Goal: Check status: Check status

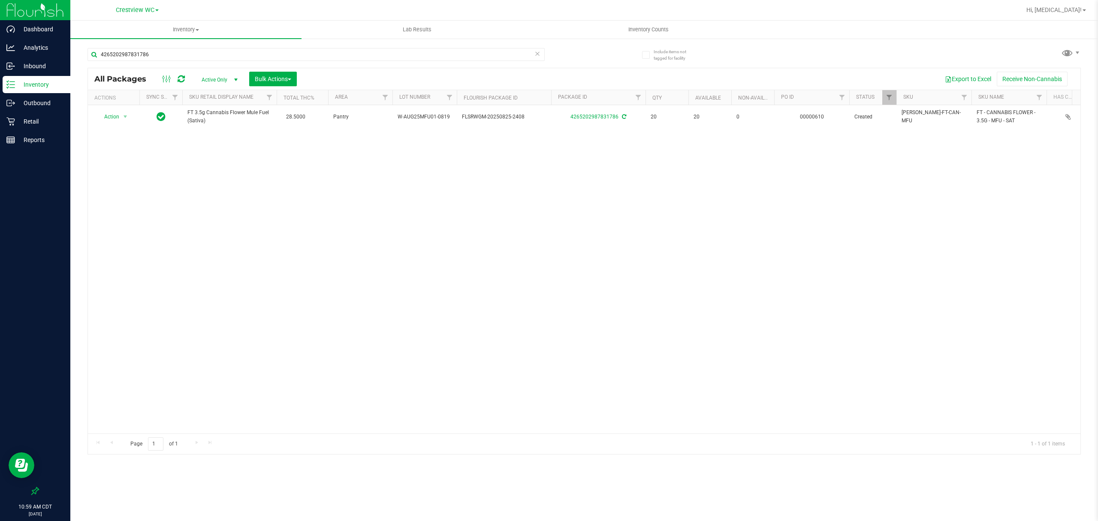
click at [182, 62] on div "4265202987831786" at bounding box center [316, 58] width 457 height 20
click at [182, 53] on input "4265202987831786" at bounding box center [316, 54] width 457 height 13
type input "0935"
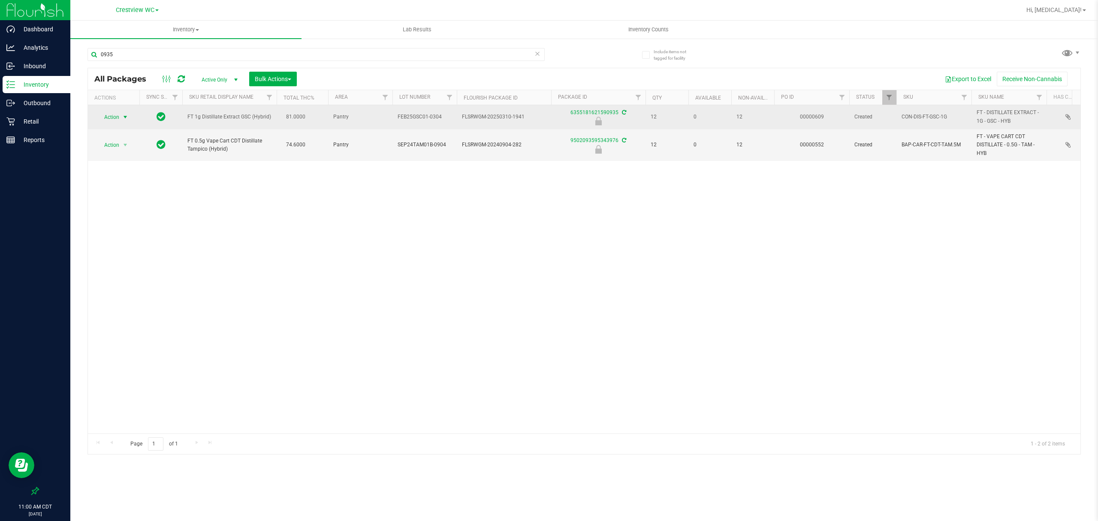
click at [121, 118] on span "select" at bounding box center [125, 117] width 11 height 12
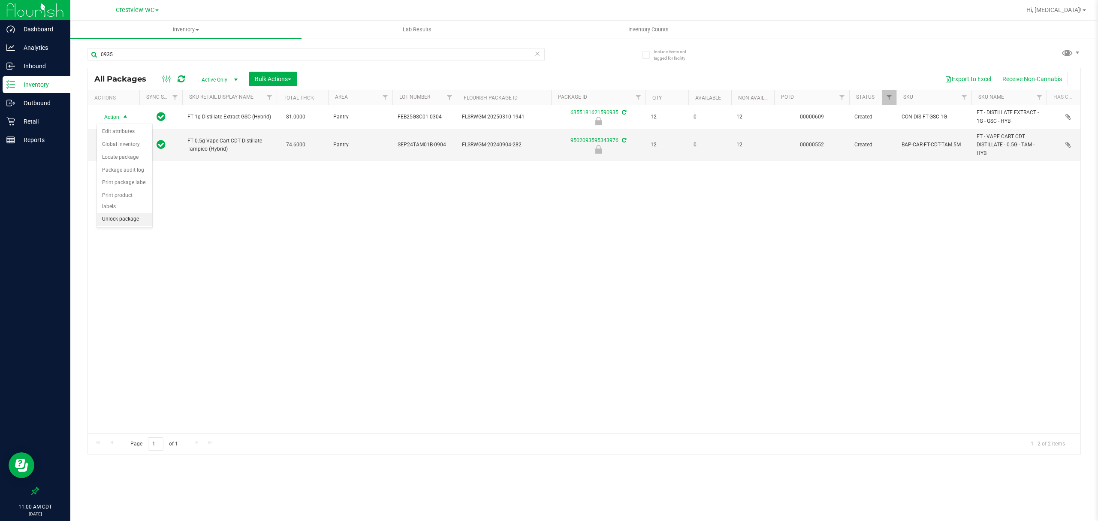
click at [106, 222] on li "Unlock package" at bounding box center [124, 219] width 55 height 13
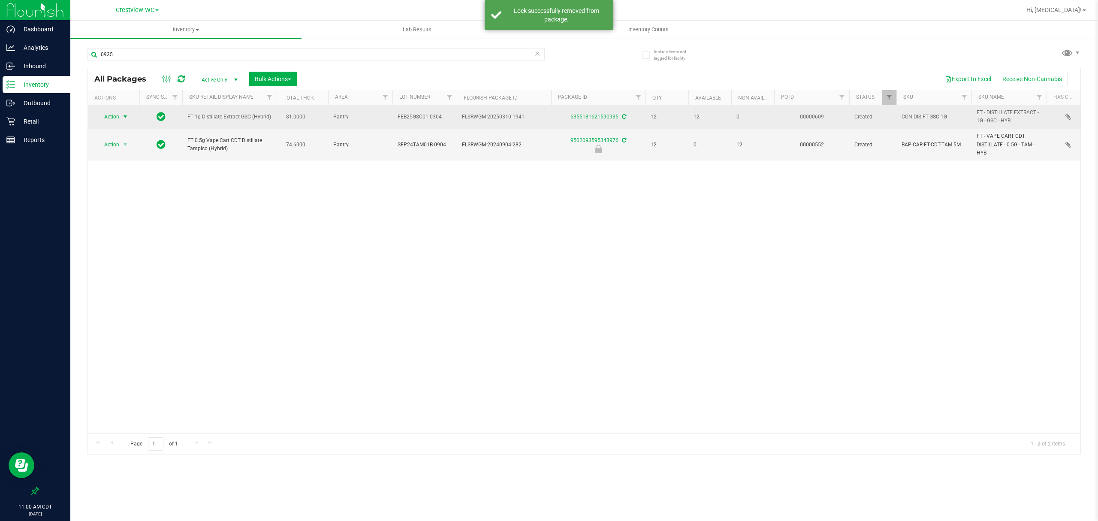
click at [115, 118] on span "Action" at bounding box center [108, 117] width 23 height 12
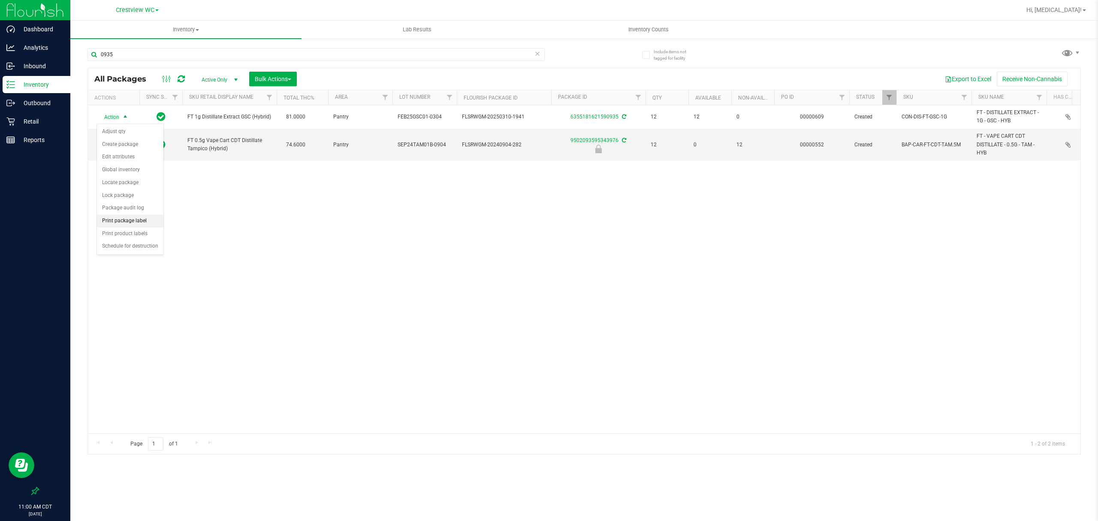
click at [127, 222] on li "Print package label" at bounding box center [130, 221] width 66 height 13
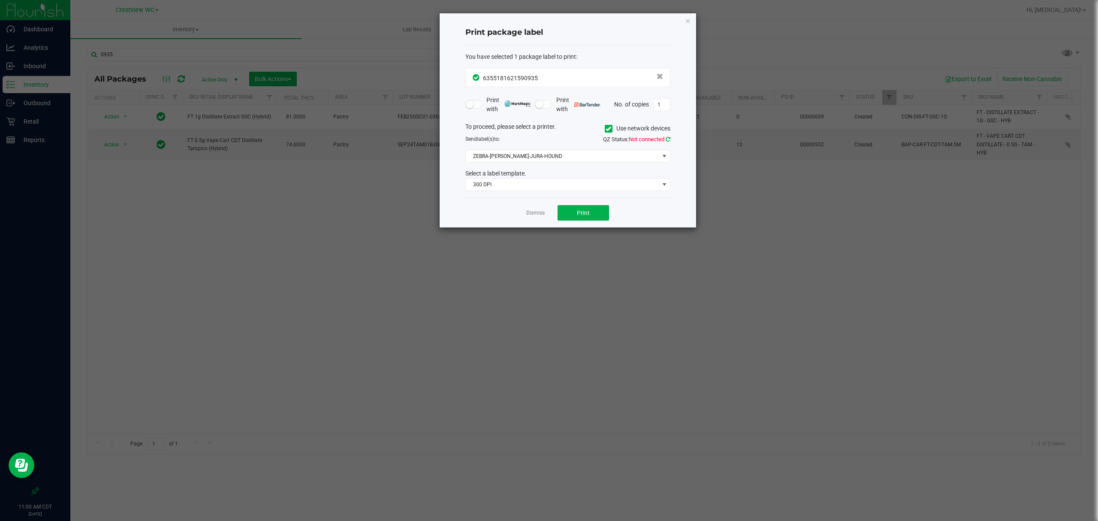
click at [668, 138] on icon at bounding box center [668, 139] width 5 height 6
click at [638, 158] on span "ZEBRA-[PERSON_NAME]-JURA-HOUND" at bounding box center [562, 156] width 193 height 12
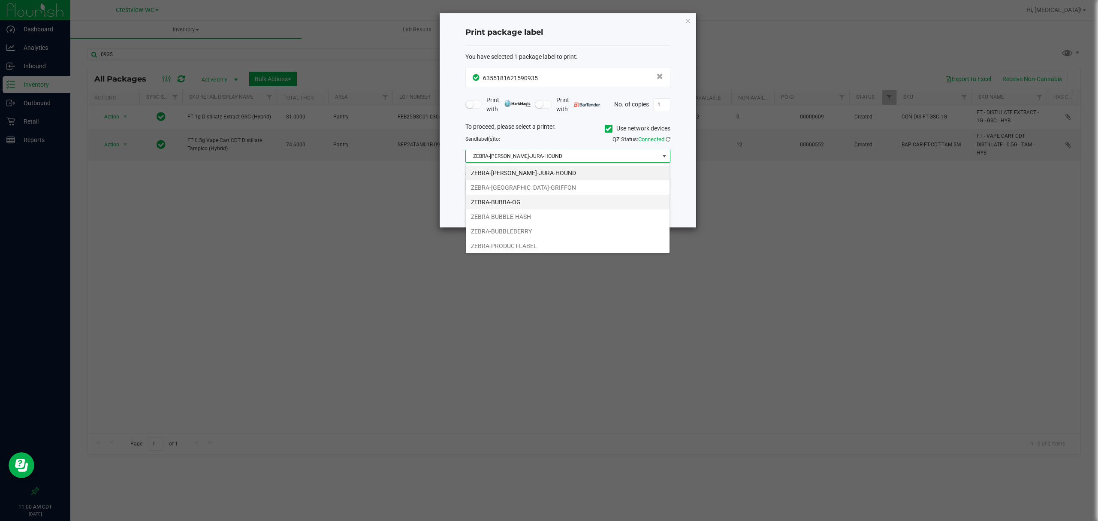
scroll to position [18, 0]
click at [520, 244] on li "[PERSON_NAME]-BUBBLE-GUM" at bounding box center [568, 244] width 204 height 15
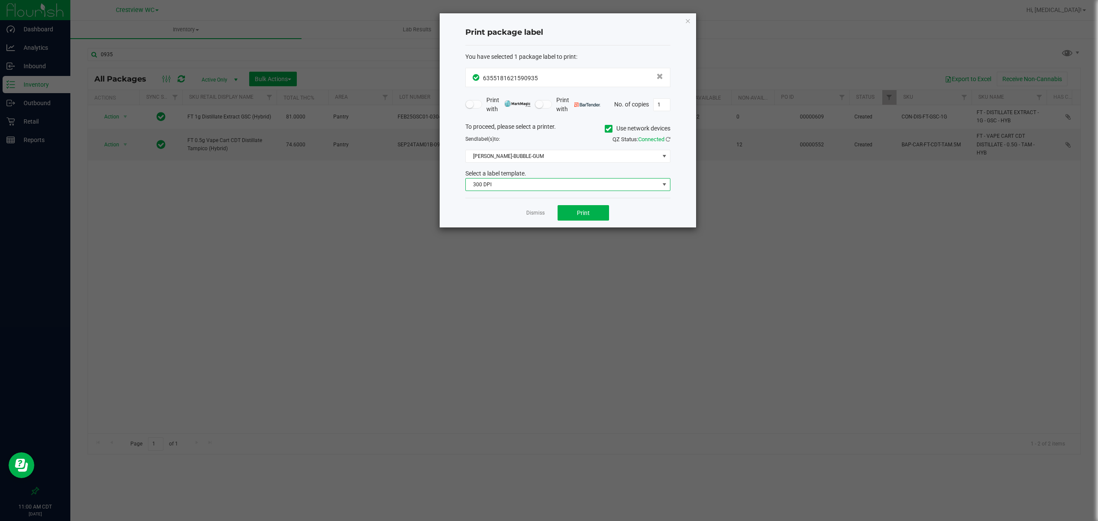
click at [524, 184] on span "300 DPI" at bounding box center [562, 184] width 193 height 12
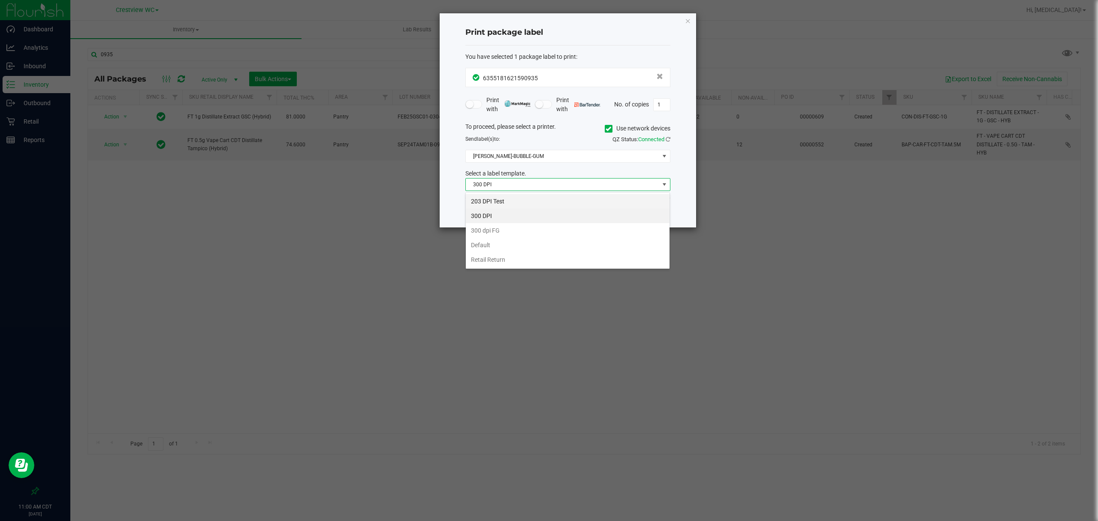
scroll to position [13, 205]
click at [520, 199] on li "203 DPI Test" at bounding box center [568, 201] width 204 height 15
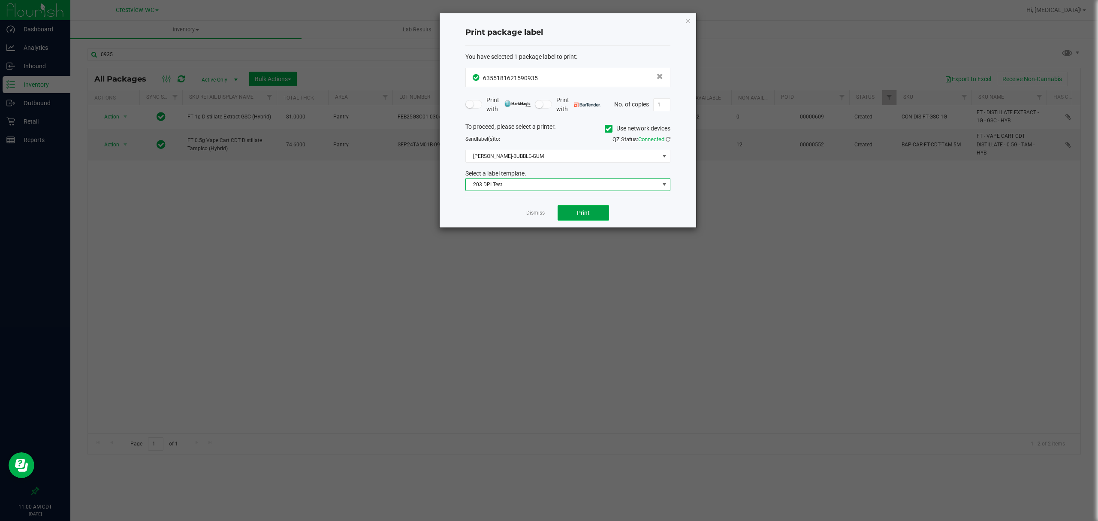
click at [572, 216] on button "Print" at bounding box center [583, 212] width 51 height 15
click at [531, 211] on link "Dismiss" at bounding box center [535, 212] width 18 height 7
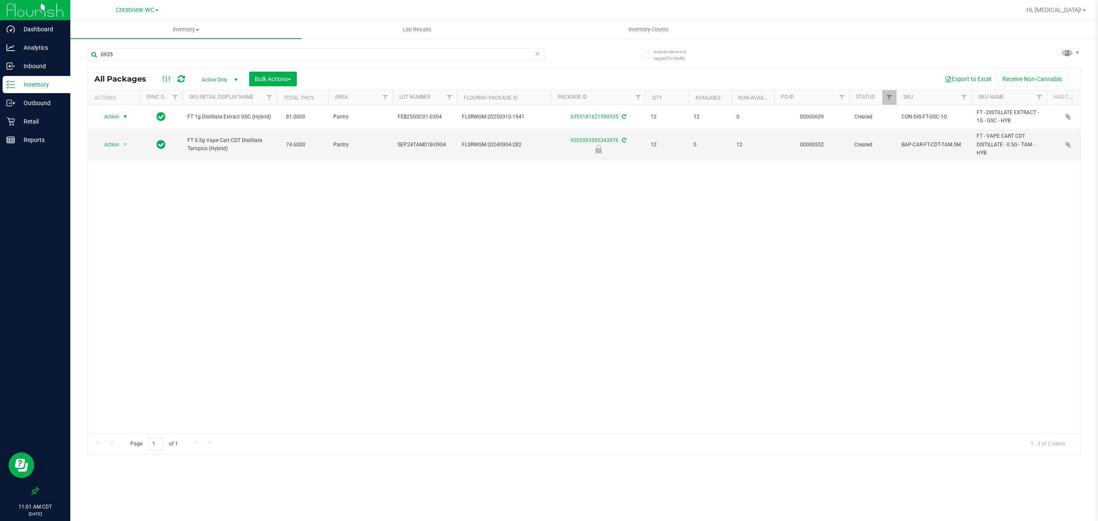
click at [452, 240] on div "Action Action Adjust qty Create package Edit attributes Global inventory Locate…" at bounding box center [584, 269] width 993 height 328
click at [39, 121] on p "Retail" at bounding box center [40, 121] width 51 height 10
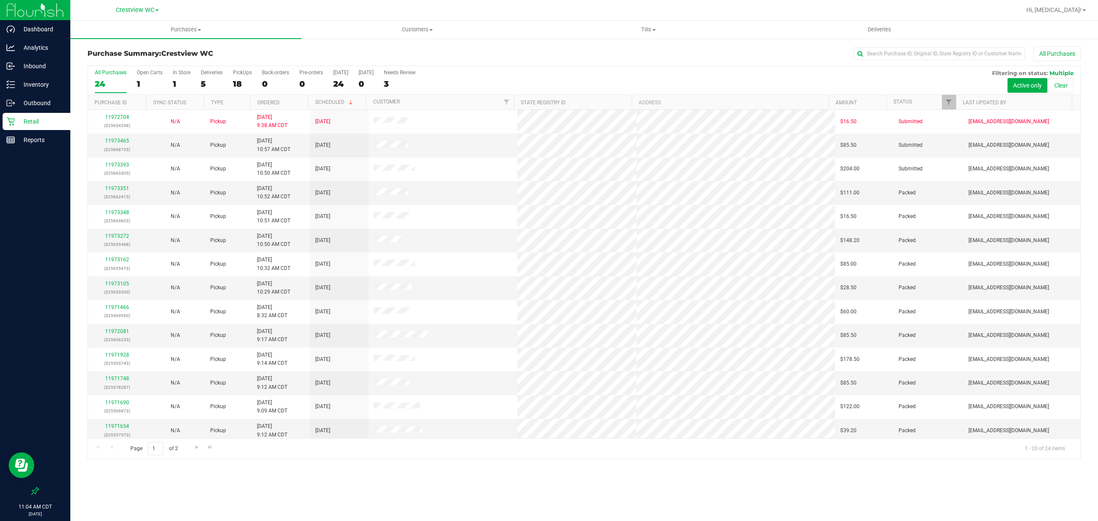
click at [432, 493] on div "Purchases Summary of purchases Fulfillment All purchases Customers All customer…" at bounding box center [584, 271] width 1028 height 500
click at [241, 80] on div "18" at bounding box center [242, 84] width 19 height 10
click at [0, 0] on input "PickUps 18" at bounding box center [0, 0] width 0 height 0
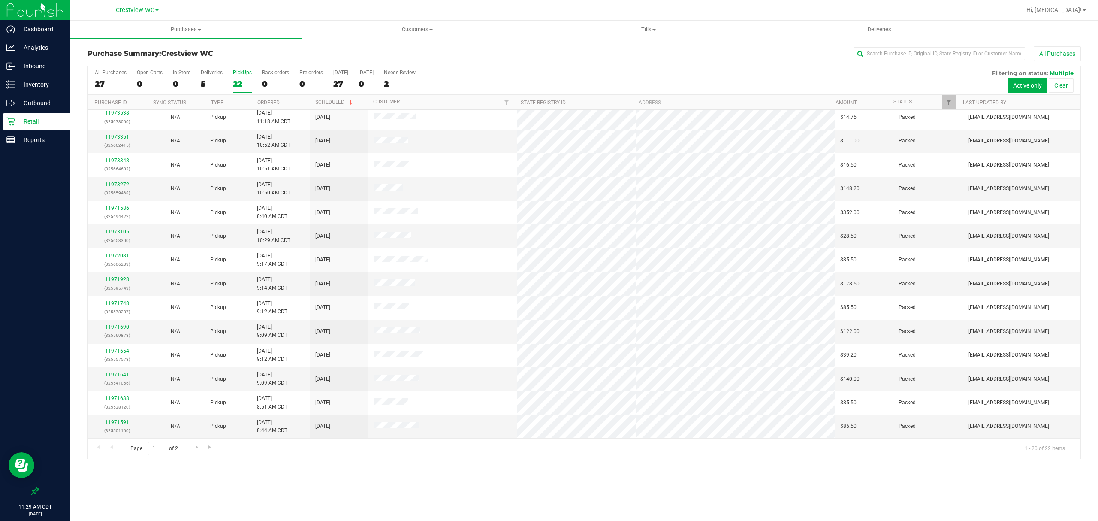
scroll to position [149, 0]
click at [194, 450] on span "Go to the next page" at bounding box center [196, 447] width 7 height 7
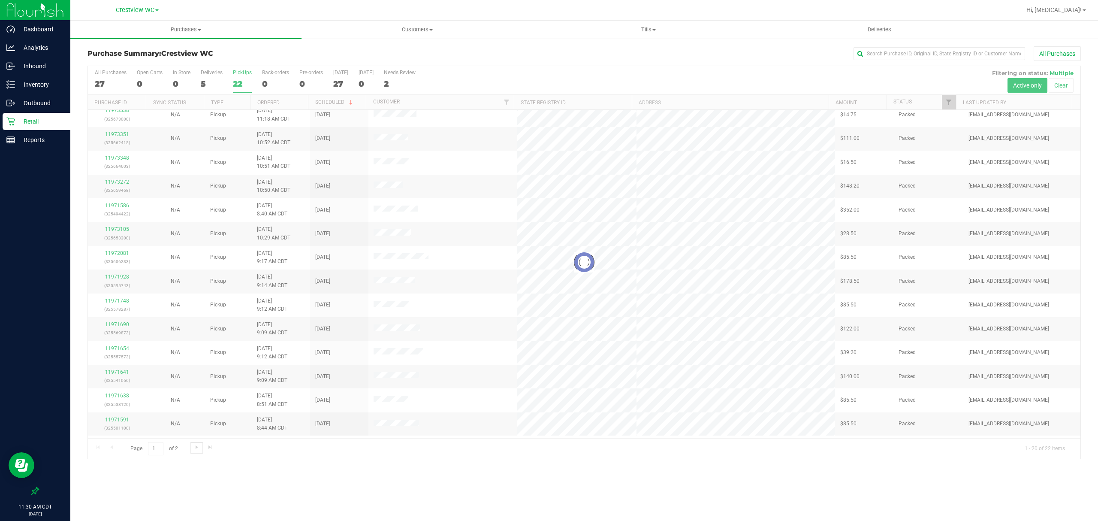
scroll to position [0, 0]
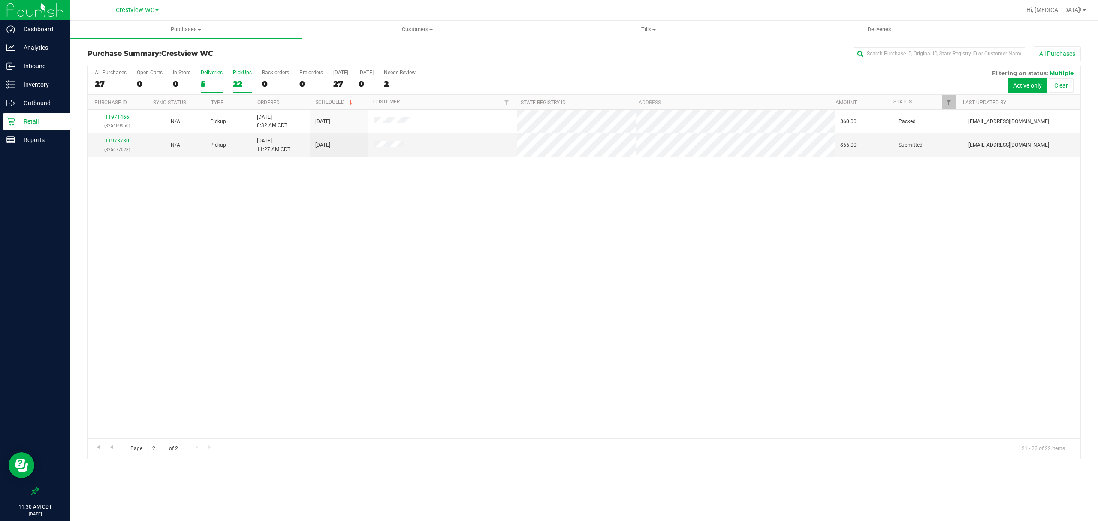
click at [206, 76] on div "Deliveries" at bounding box center [212, 73] width 22 height 6
click at [0, 0] on input "Deliveries 5" at bounding box center [0, 0] width 0 height 0
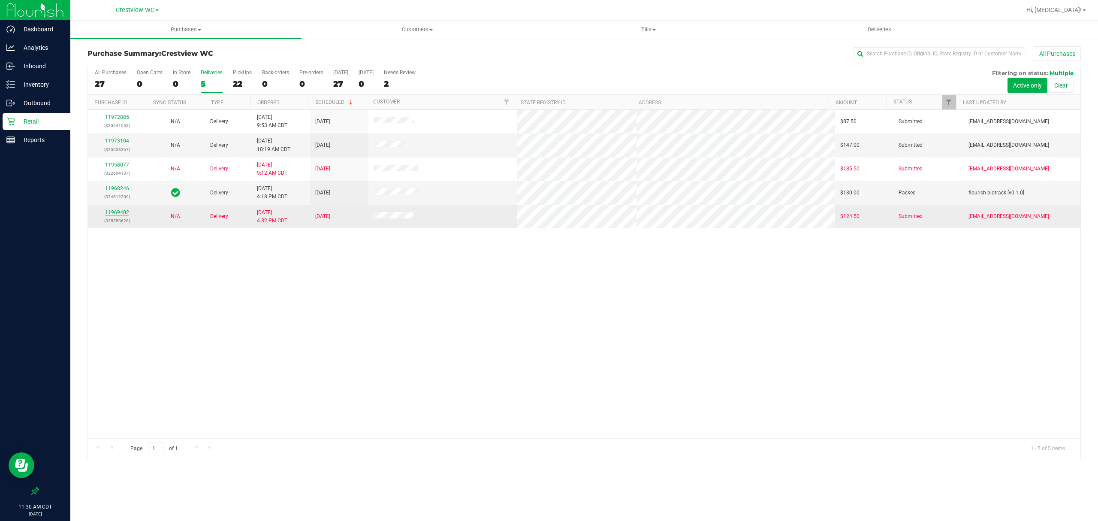
click at [116, 211] on link "11969402" at bounding box center [117, 212] width 24 height 6
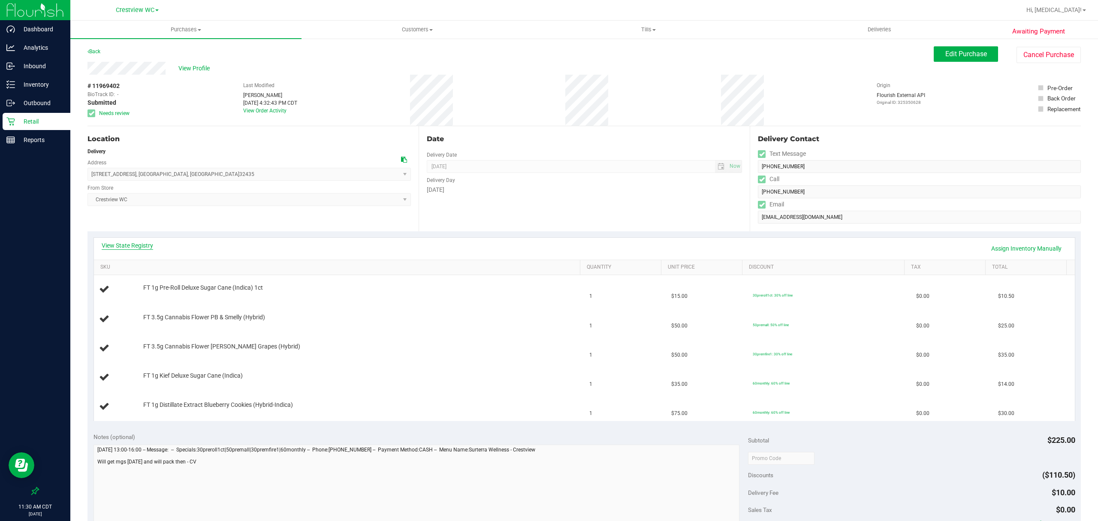
click at [133, 244] on link "View State Registry" at bounding box center [127, 245] width 51 height 9
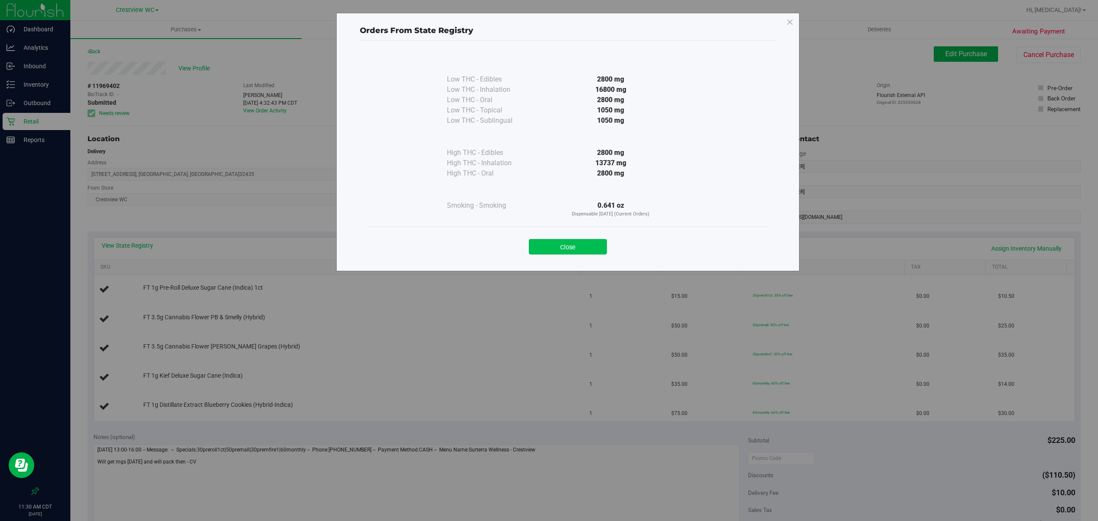
click at [565, 244] on button "Close" at bounding box center [568, 246] width 78 height 15
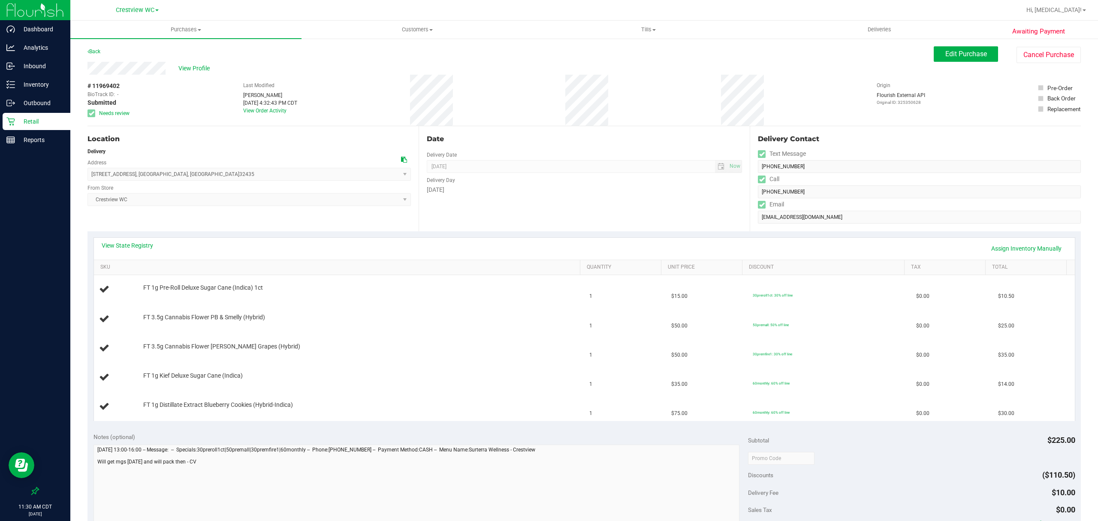
click at [37, 123] on p "Retail" at bounding box center [40, 121] width 51 height 10
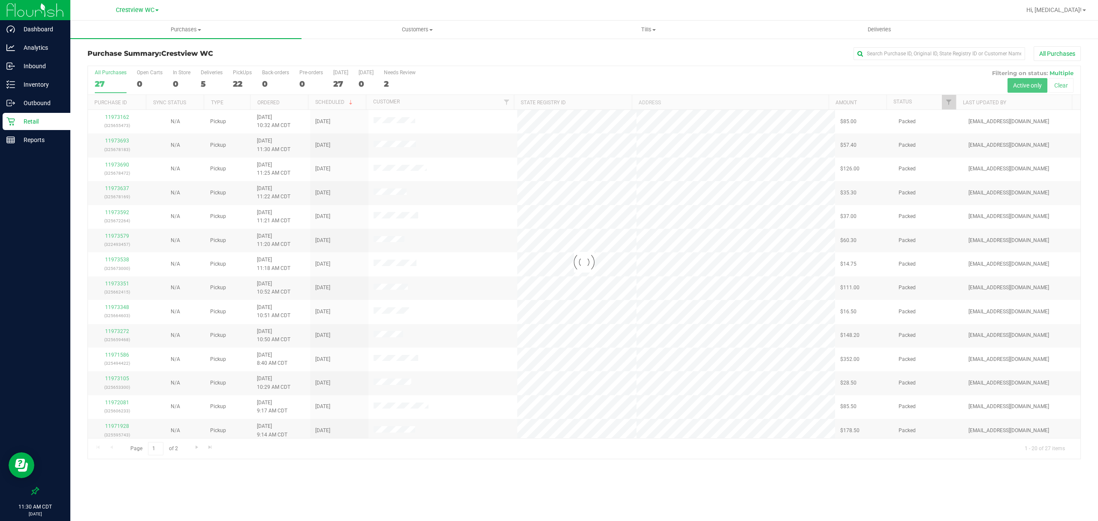
click at [208, 81] on div at bounding box center [584, 262] width 993 height 393
click at [207, 80] on div "5" at bounding box center [212, 84] width 22 height 10
click at [0, 0] on input "Deliveries 5" at bounding box center [0, 0] width 0 height 0
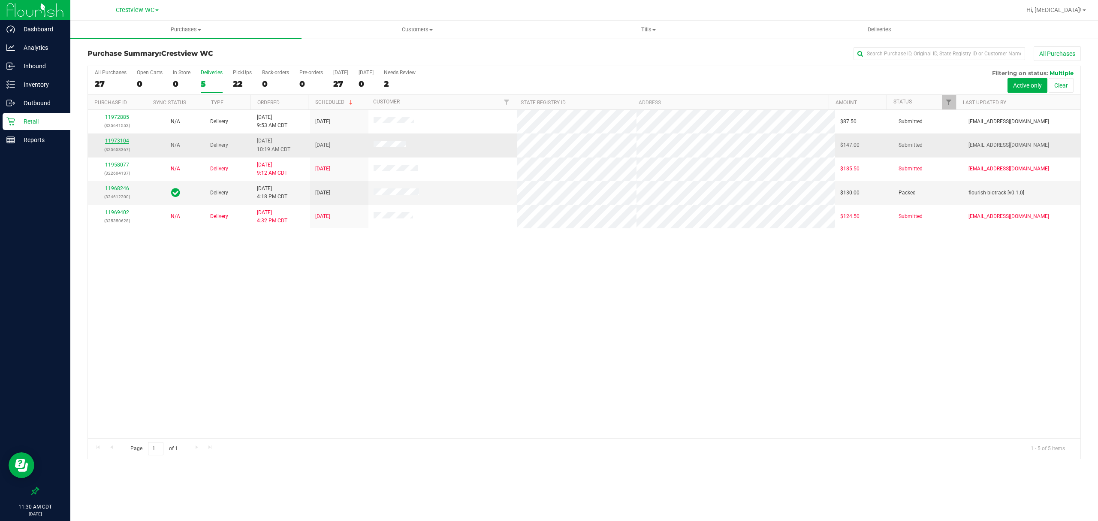
click at [115, 143] on link "11973104" at bounding box center [117, 141] width 24 height 6
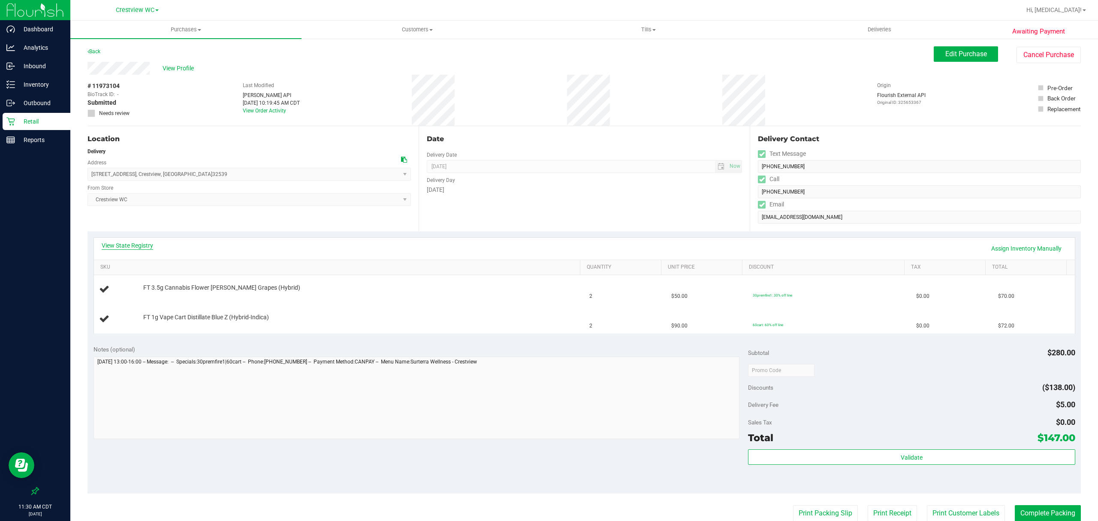
click at [133, 249] on link "View State Registry" at bounding box center [127, 245] width 51 height 9
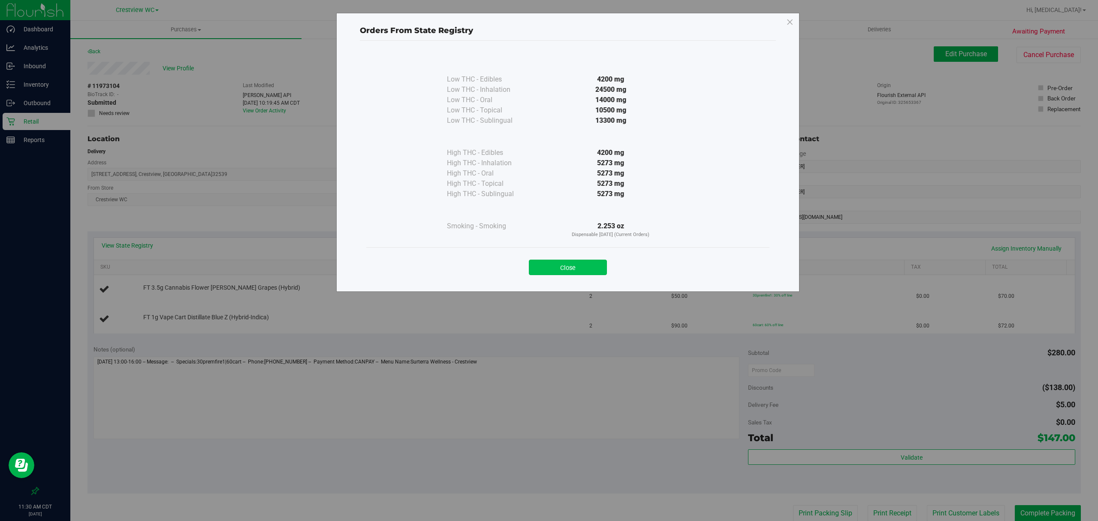
click at [584, 268] on button "Close" at bounding box center [568, 267] width 78 height 15
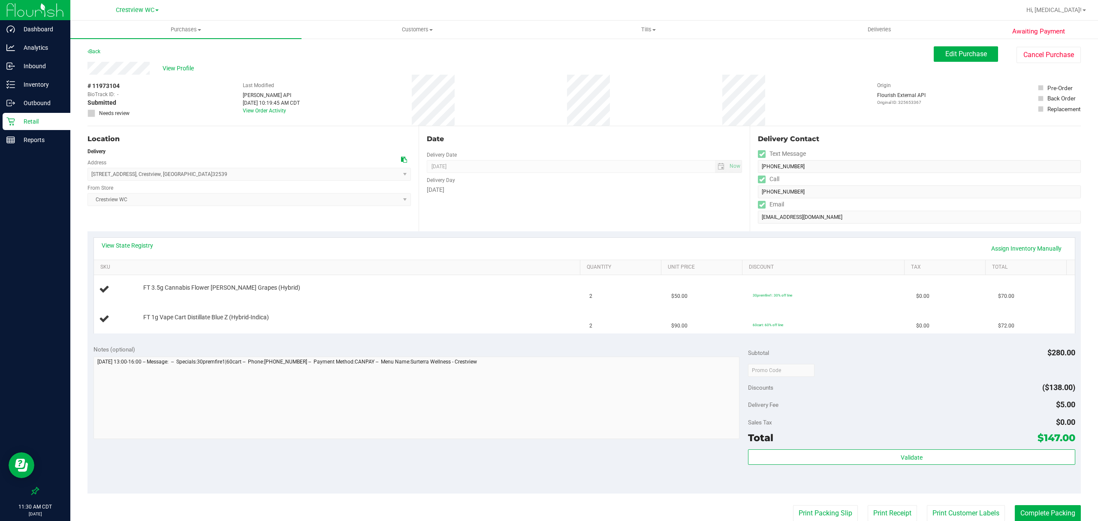
click at [20, 122] on p "Retail" at bounding box center [40, 121] width 51 height 10
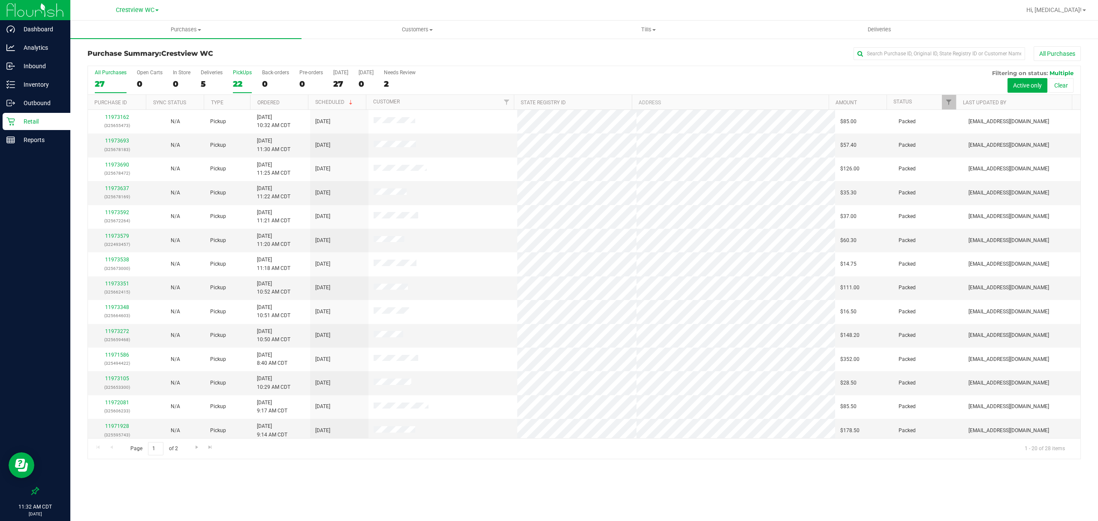
click at [234, 85] on div "22" at bounding box center [242, 84] width 19 height 10
click at [0, 0] on input "PickUps 22" at bounding box center [0, 0] width 0 height 0
click at [114, 143] on link "11973730" at bounding box center [117, 141] width 24 height 6
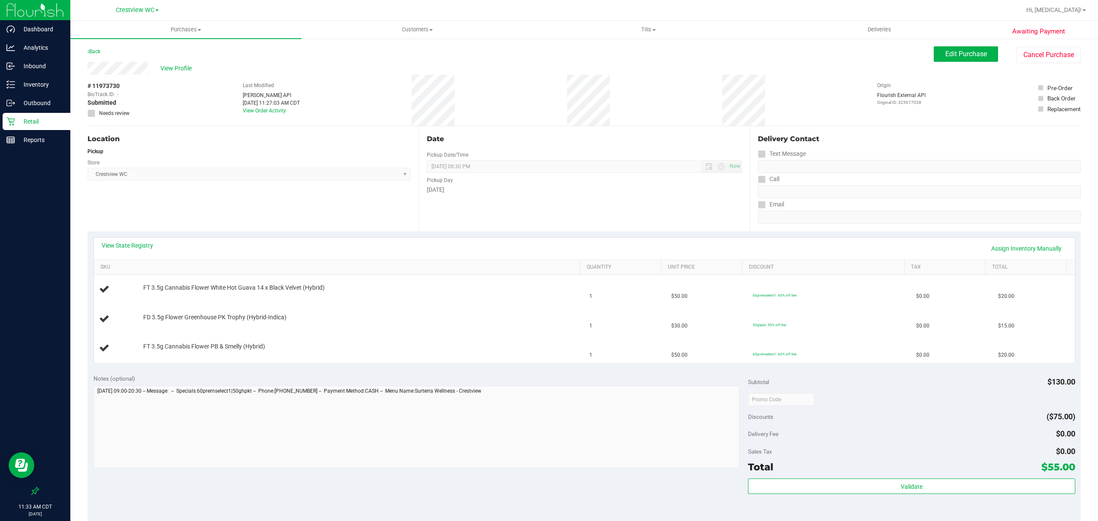
click at [30, 113] on div "Retail" at bounding box center [37, 121] width 68 height 17
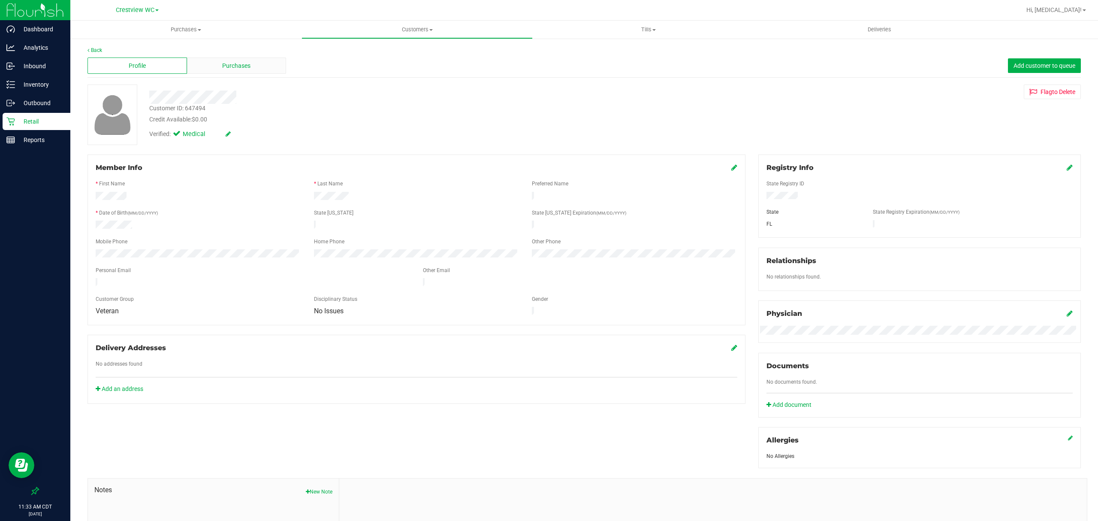
click at [240, 61] on span "Purchases" at bounding box center [236, 65] width 28 height 9
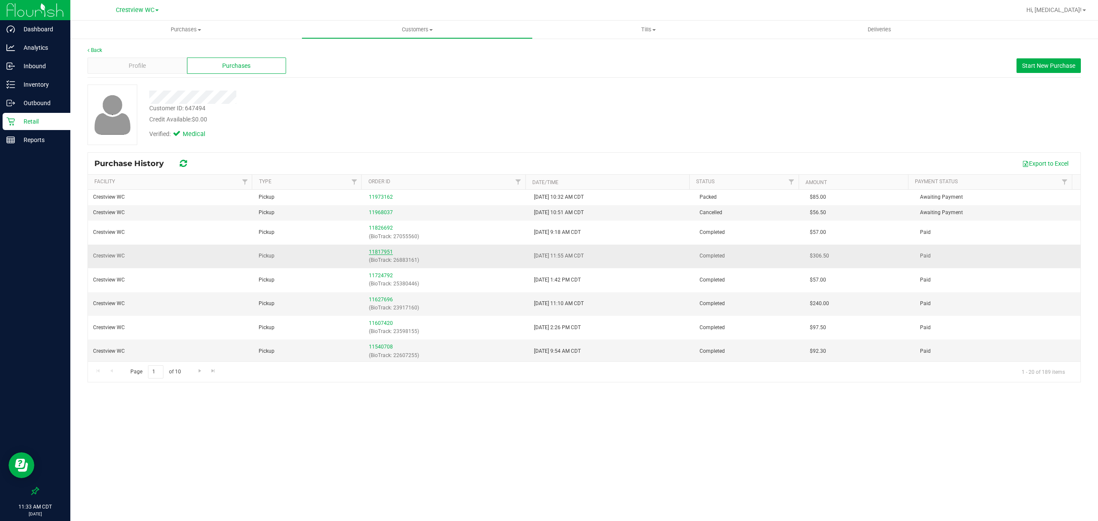
click at [376, 252] on link "11817951" at bounding box center [381, 252] width 24 height 6
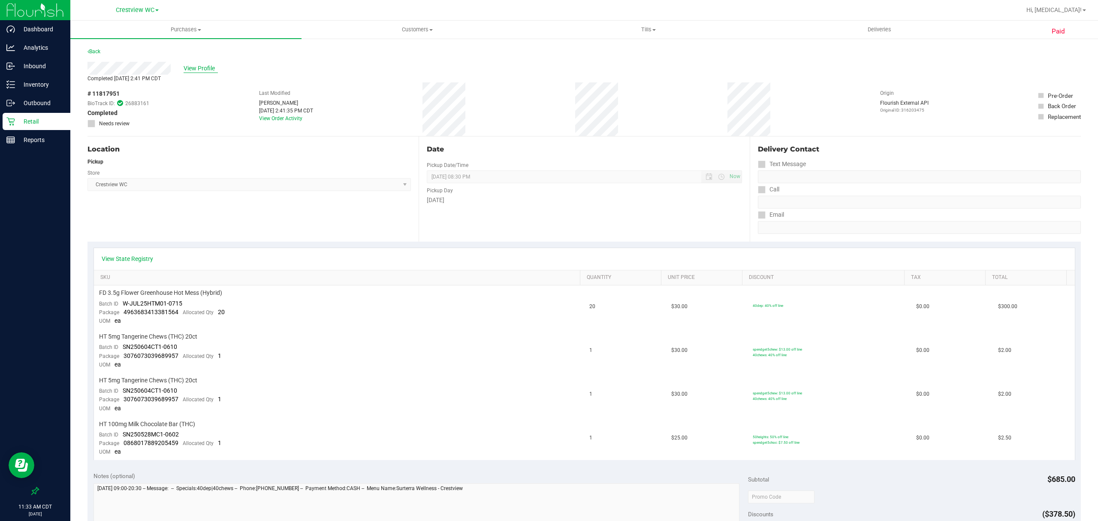
click at [199, 64] on span "View Profile" at bounding box center [201, 68] width 34 height 9
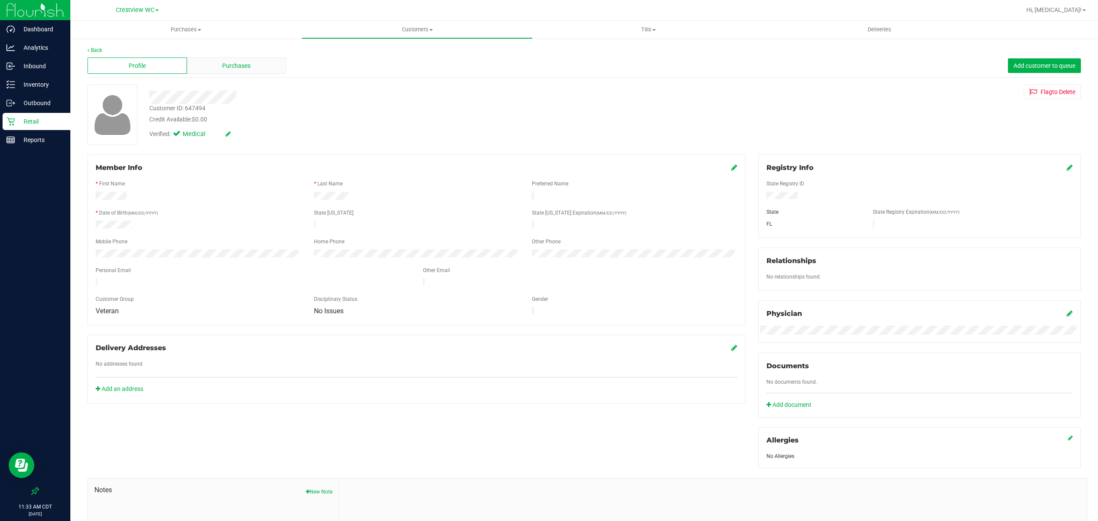
click at [212, 63] on div "Purchases" at bounding box center [237, 65] width 100 height 16
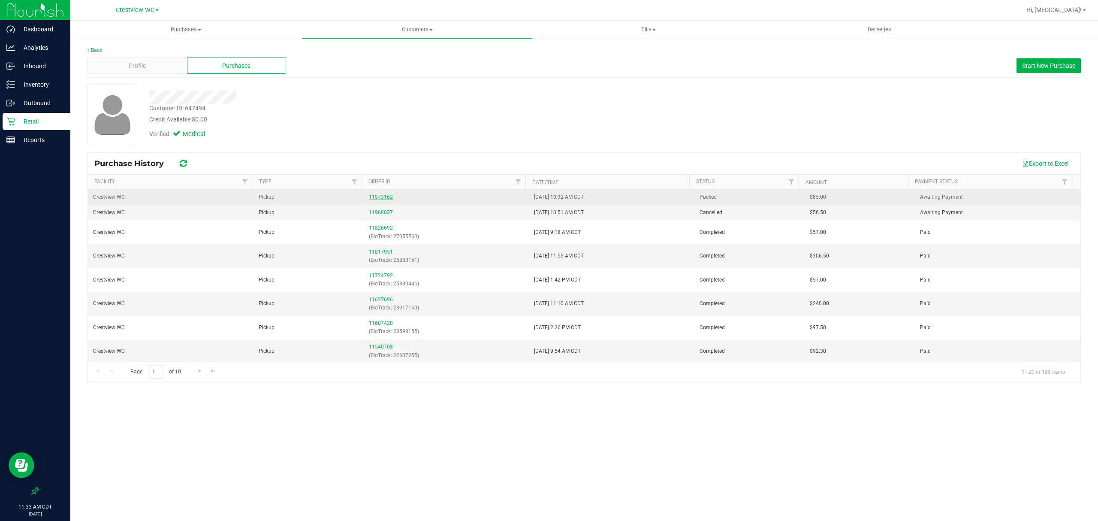
click at [375, 196] on link "11973162" at bounding box center [381, 197] width 24 height 6
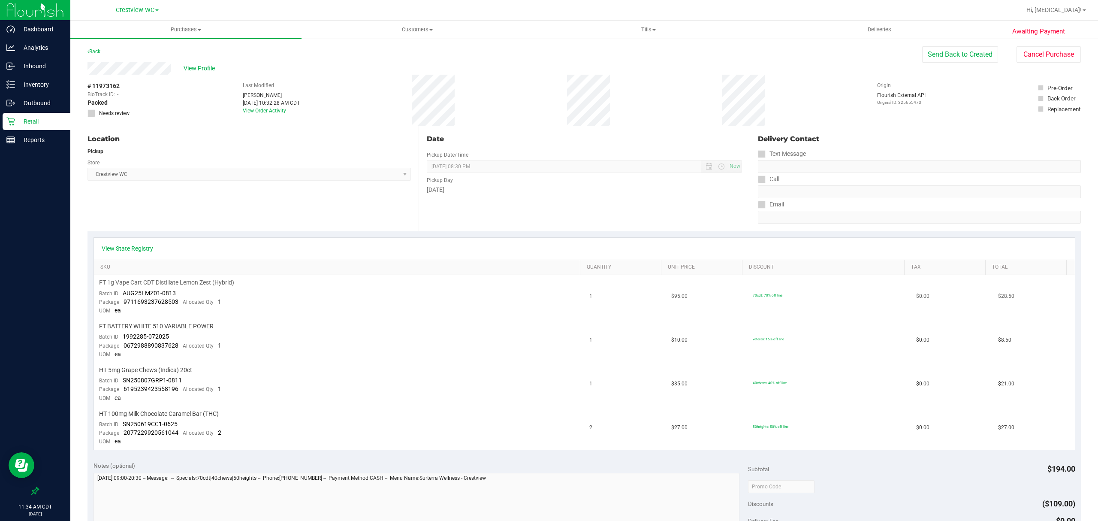
scroll to position [172, 0]
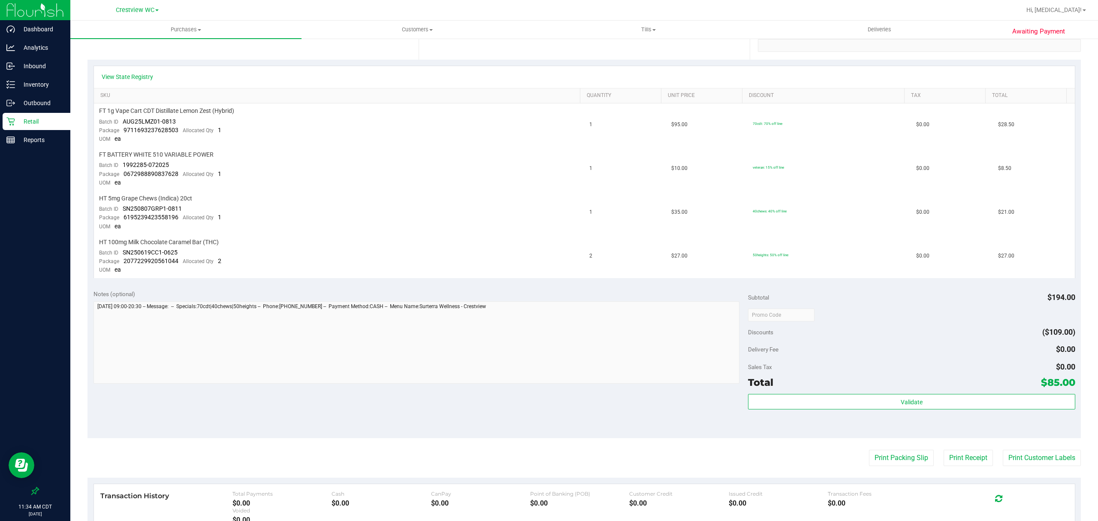
click at [26, 118] on p "Retail" at bounding box center [40, 121] width 51 height 10
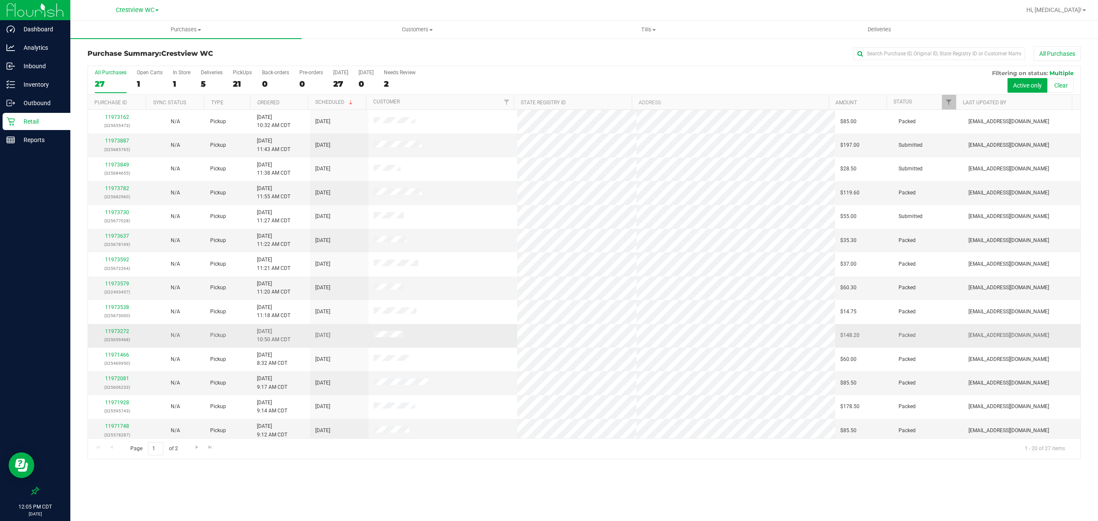
drag, startPoint x: 754, startPoint y: 469, endPoint x: 130, endPoint y: 344, distance: 635.9
click at [752, 469] on div "Purchases Summary of purchases Fulfillment All purchases Customers All customer…" at bounding box center [584, 271] width 1028 height 500
click at [31, 146] on div "Reports" at bounding box center [37, 139] width 68 height 17
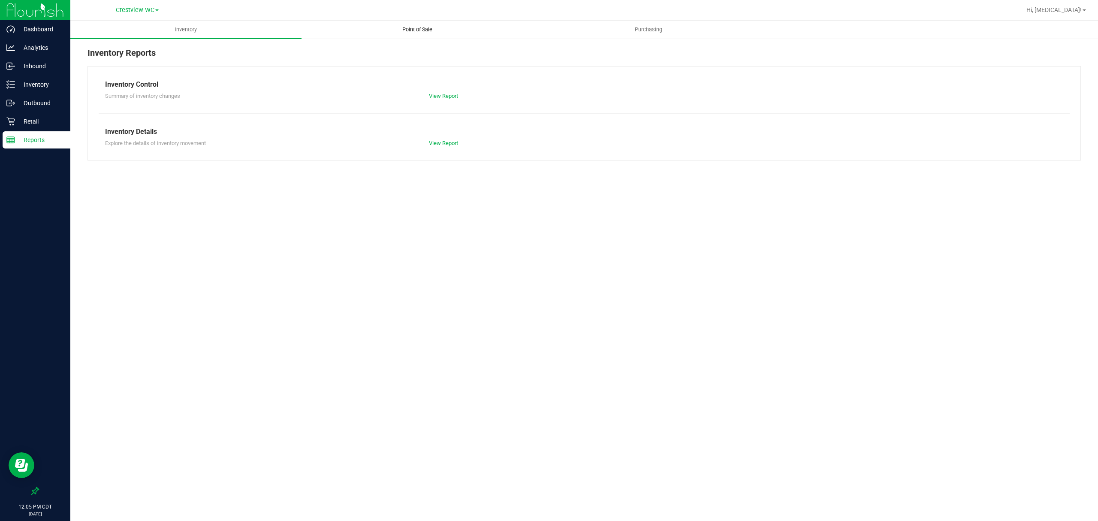
click at [429, 26] on span "Point of Sale" at bounding box center [417, 30] width 53 height 8
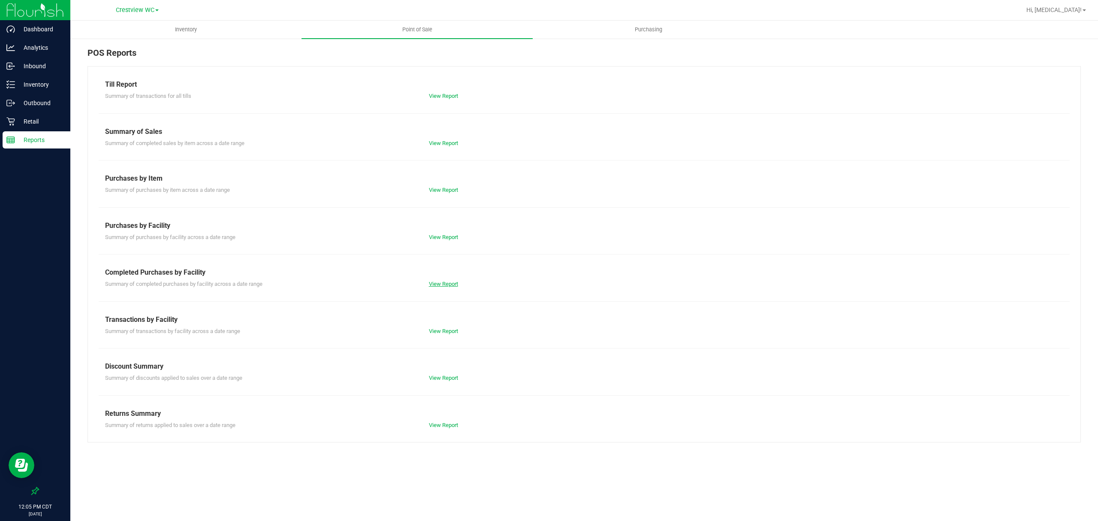
click at [453, 281] on link "View Report" at bounding box center [443, 284] width 29 height 6
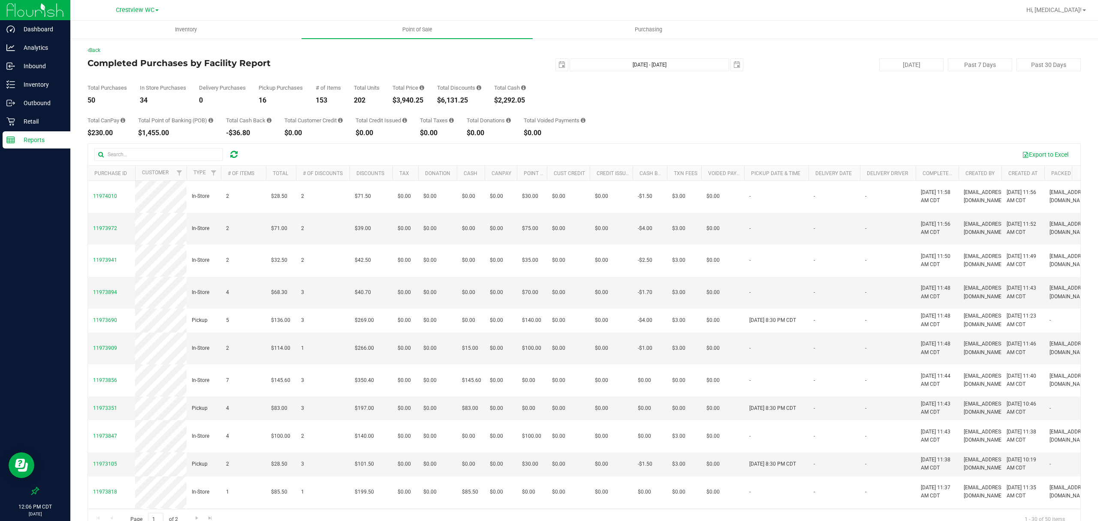
click at [795, 110] on div "Total CanPay $230.00 Total Point of Banking (POB) $1,455.00 Total Cash Back -$3…" at bounding box center [585, 120] width 994 height 33
click at [45, 121] on p "Retail" at bounding box center [40, 121] width 51 height 10
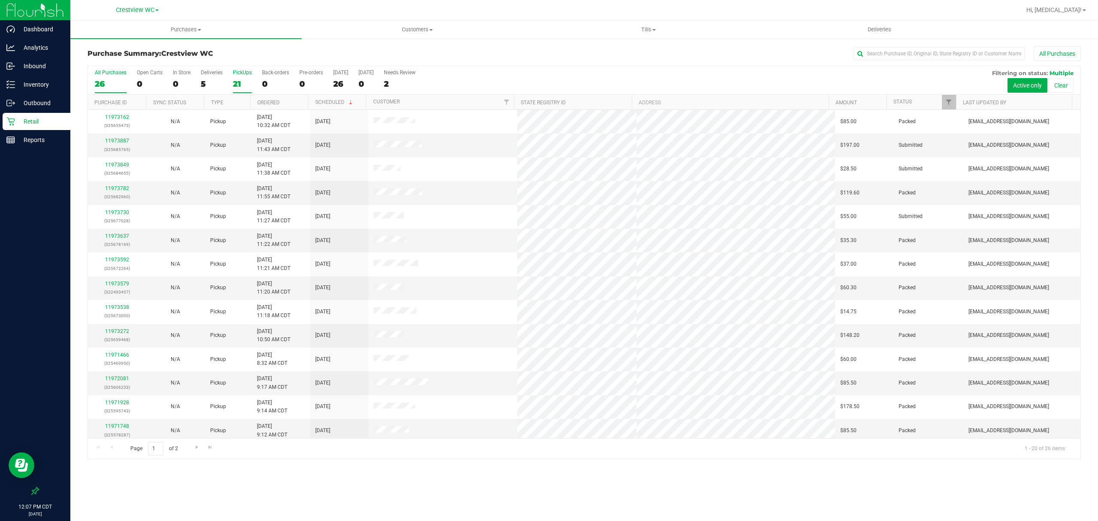
click at [244, 85] on div "21" at bounding box center [242, 84] width 19 height 10
click at [0, 0] on input "PickUps 21" at bounding box center [0, 0] width 0 height 0
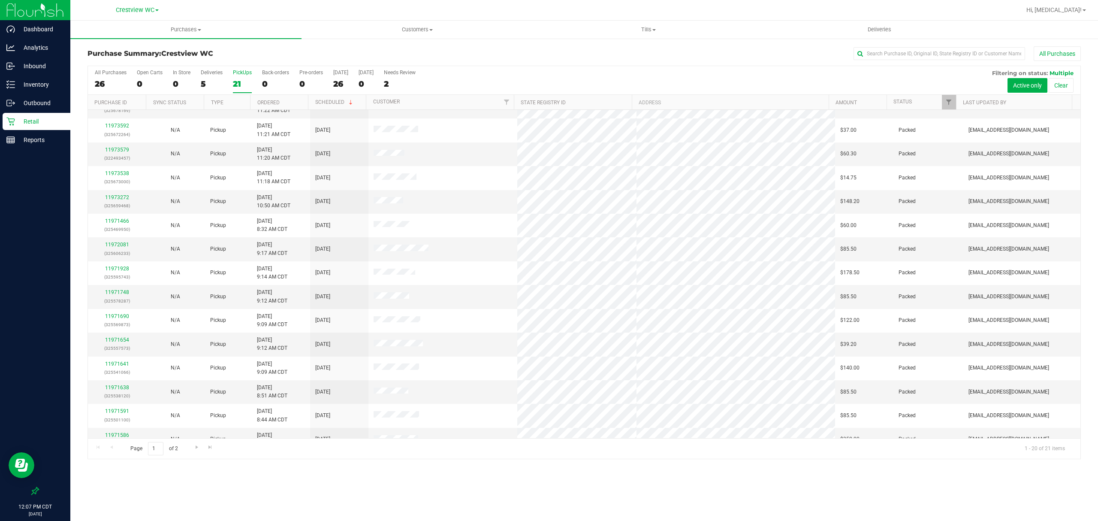
scroll to position [149, 0]
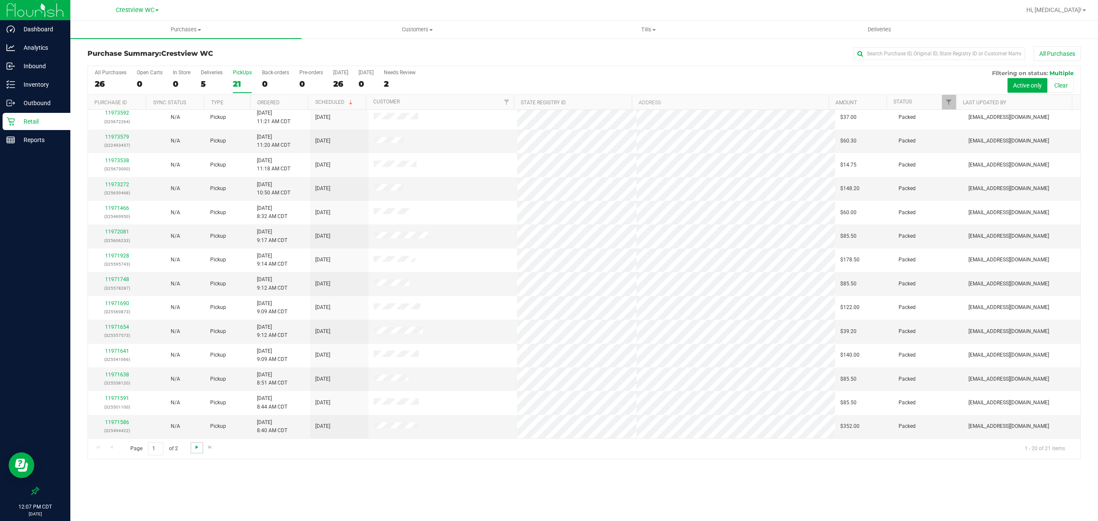
click at [193, 450] on span "Go to the next page" at bounding box center [196, 447] width 7 height 7
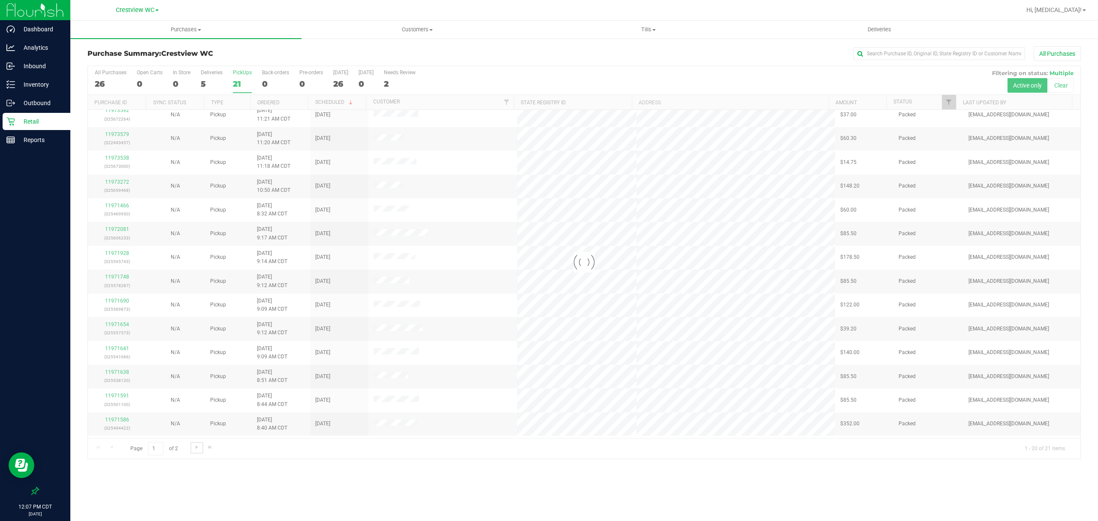
scroll to position [0, 0]
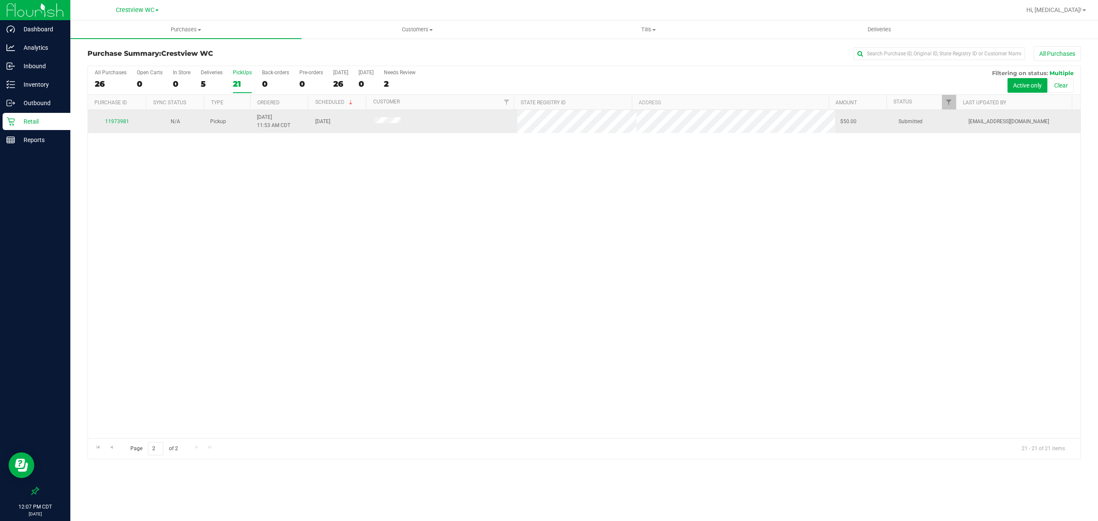
click at [121, 117] on td "11973981" at bounding box center [117, 121] width 58 height 23
click at [119, 124] on link "11973981" at bounding box center [117, 121] width 24 height 6
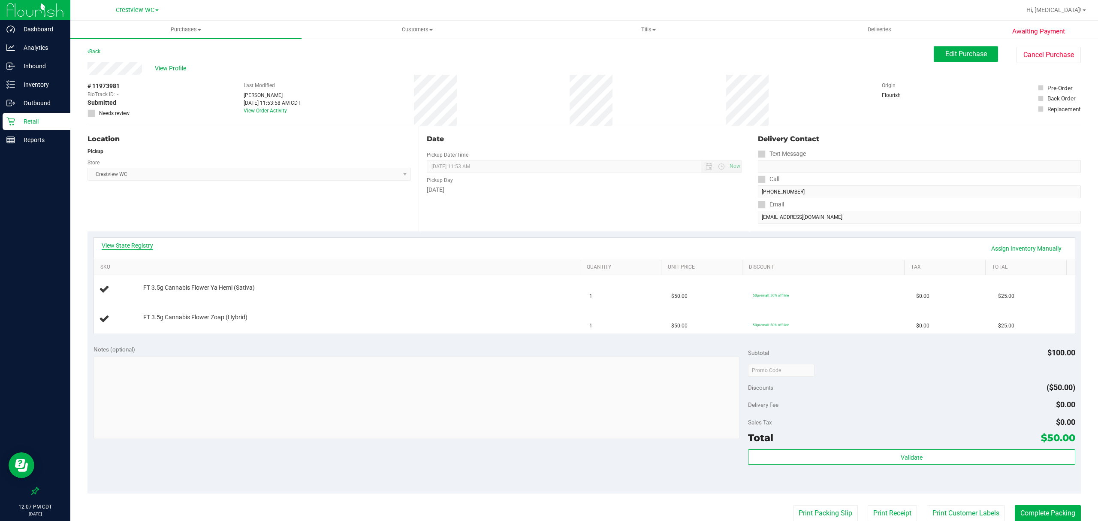
click at [124, 246] on link "View State Registry" at bounding box center [127, 245] width 51 height 9
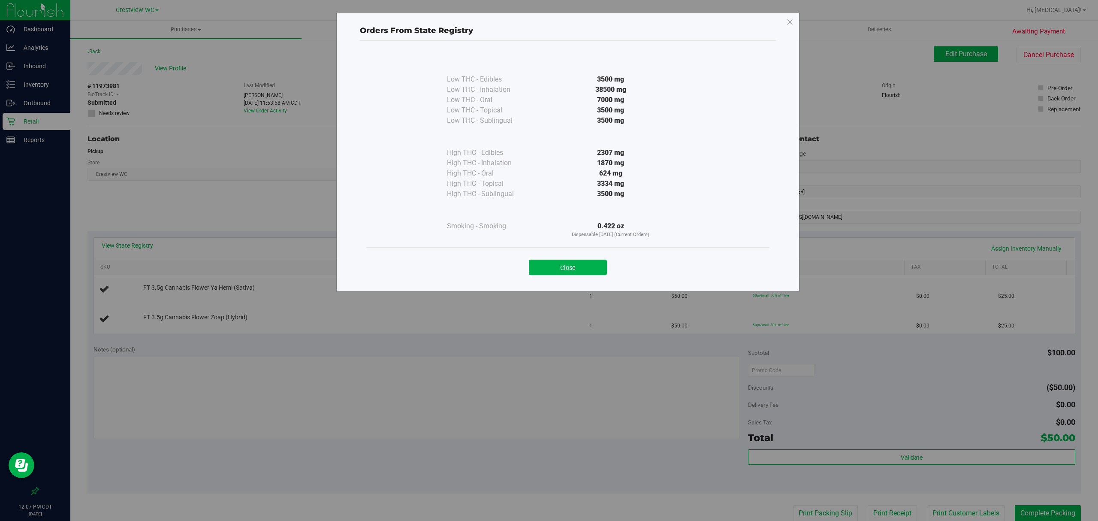
click at [584, 273] on button "Close" at bounding box center [568, 267] width 78 height 15
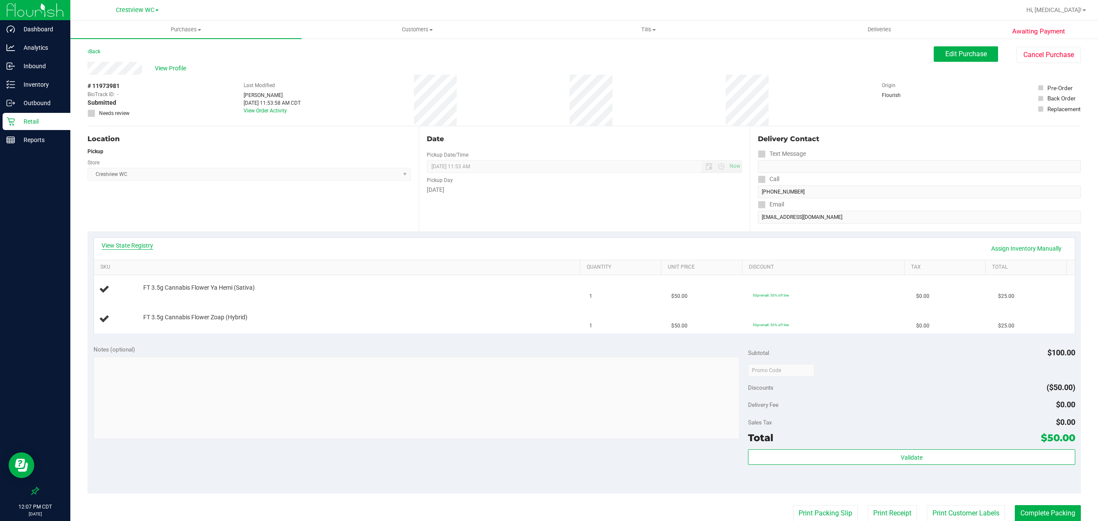
click at [145, 247] on link "View State Registry" at bounding box center [127, 245] width 51 height 9
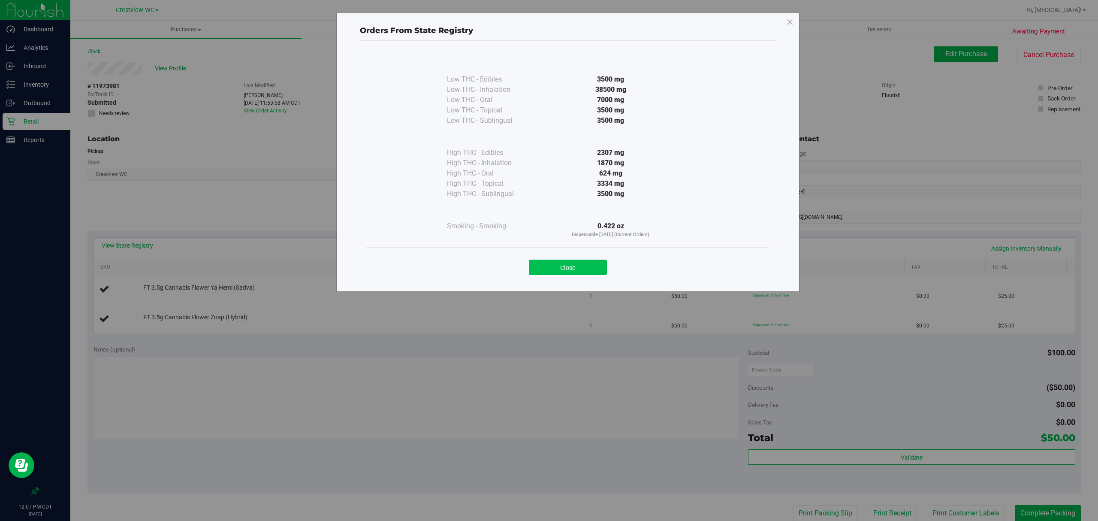
click at [582, 267] on button "Close" at bounding box center [568, 267] width 78 height 15
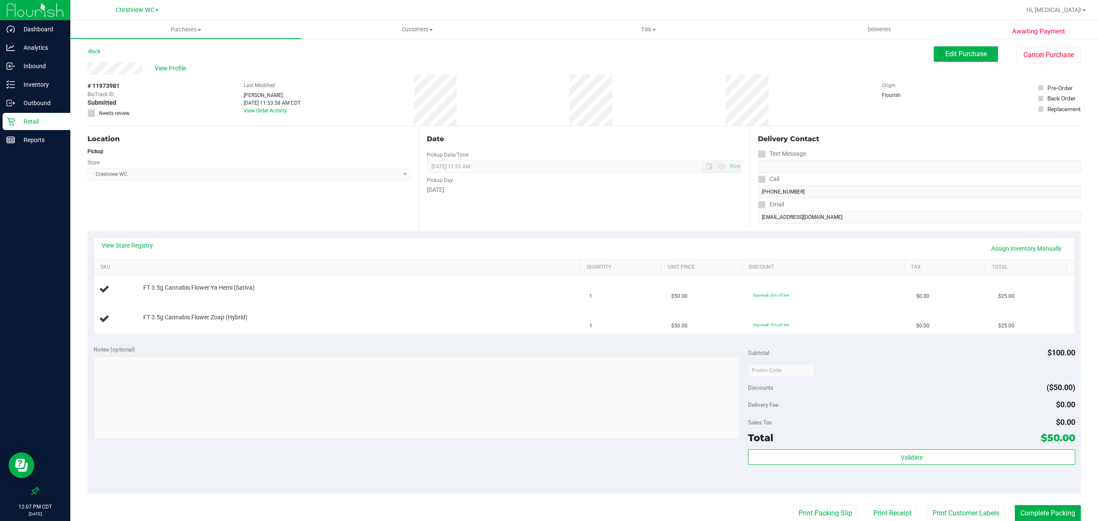
click at [42, 121] on p "Retail" at bounding box center [40, 121] width 51 height 10
